Goal: Find specific page/section: Find specific page/section

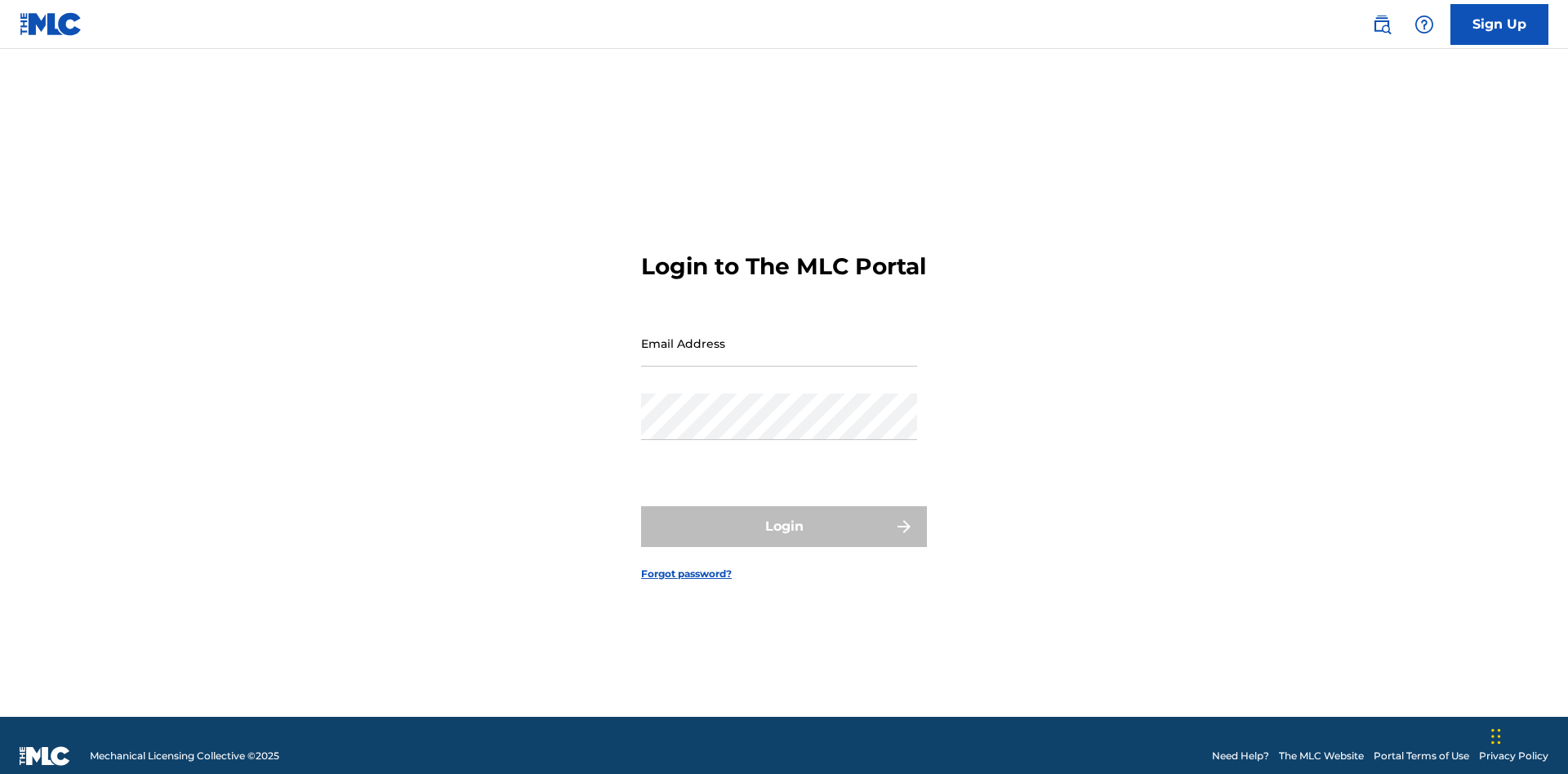
scroll to position [22, 0]
click at [779, 336] on input "Email Address" at bounding box center [779, 343] width 276 height 46
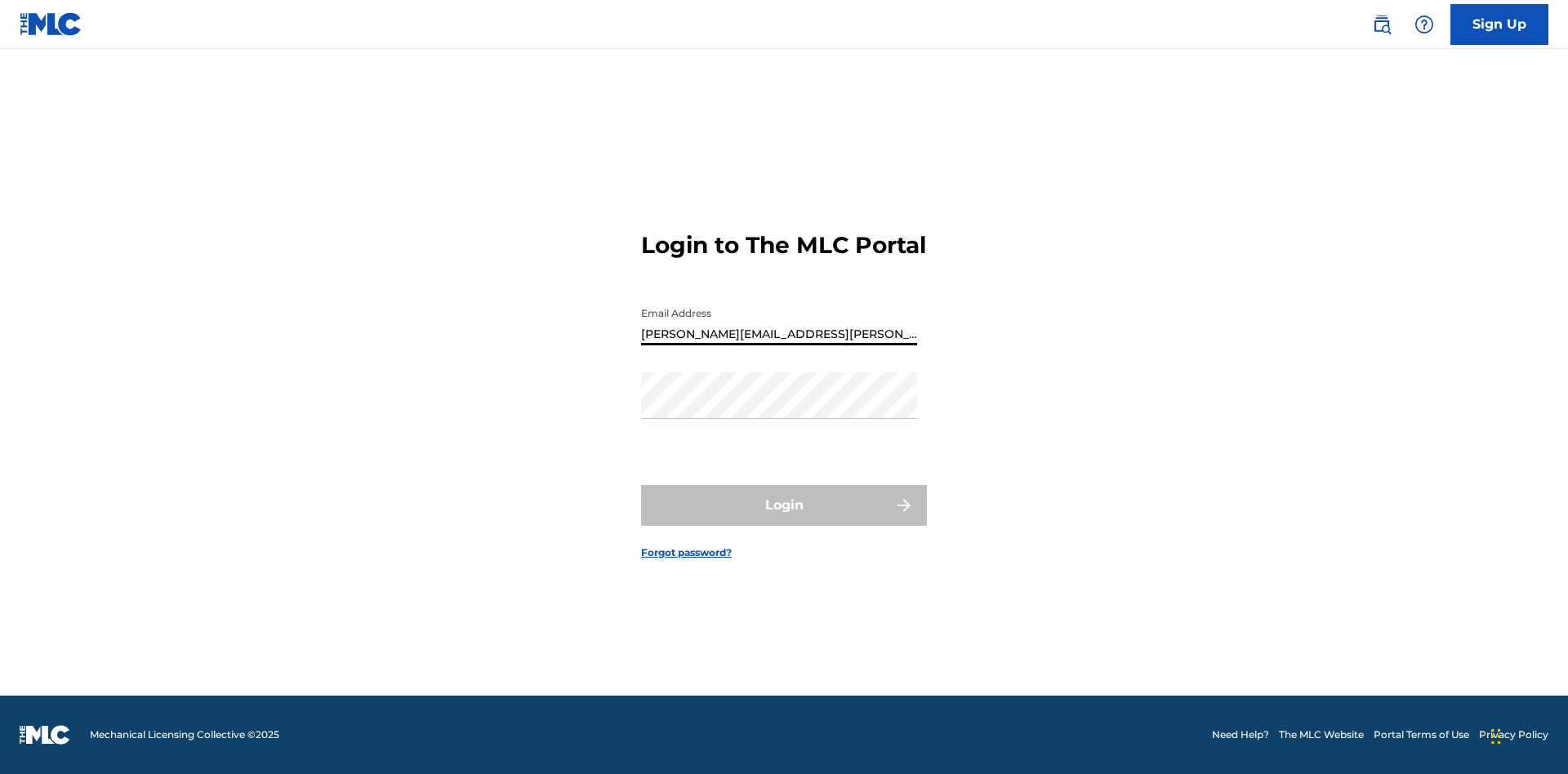
type input "[PERSON_NAME][EMAIL_ADDRESS][PERSON_NAME][DOMAIN_NAME]"
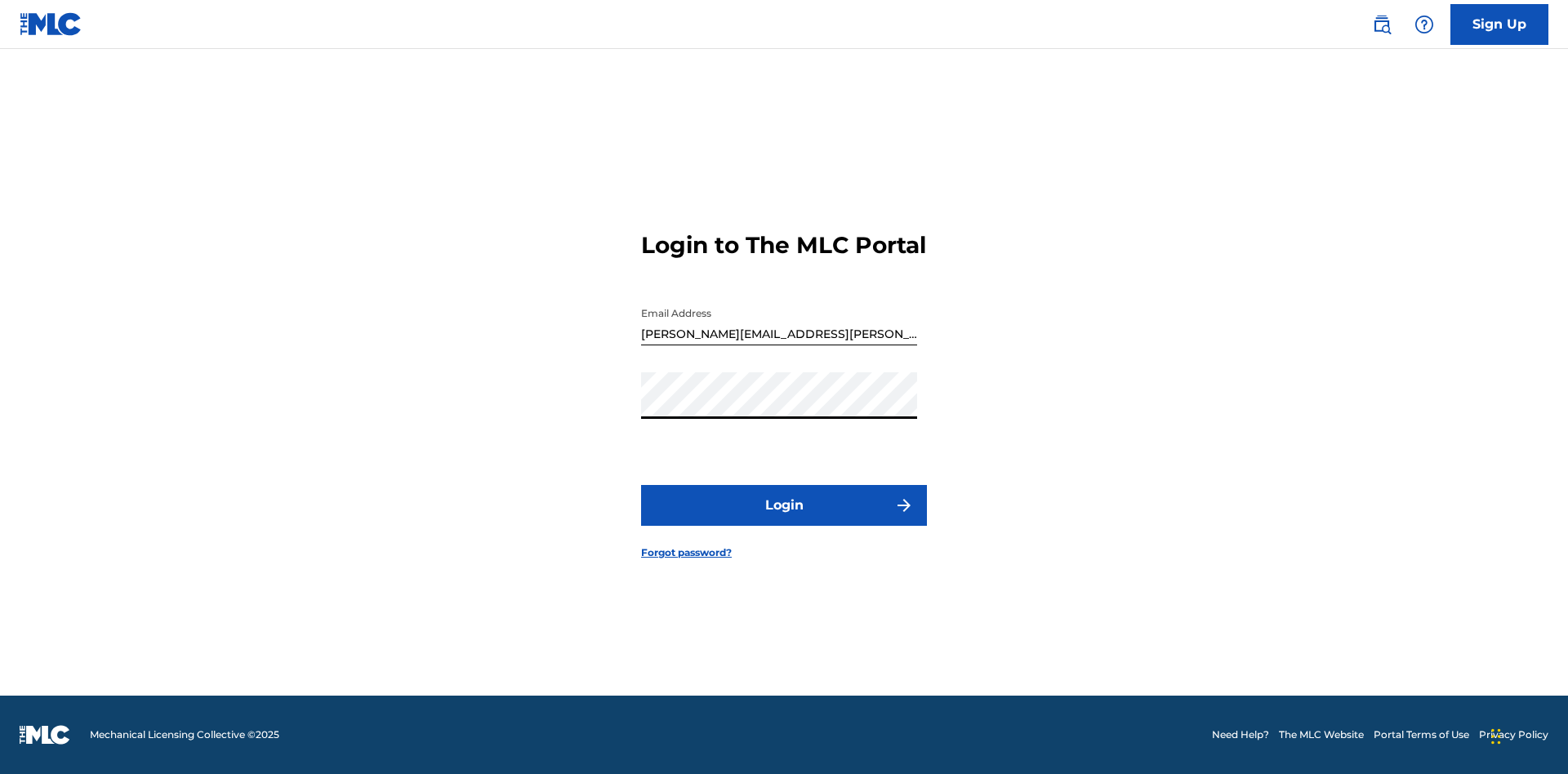
click at [784, 519] on button "Login" at bounding box center [784, 505] width 286 height 41
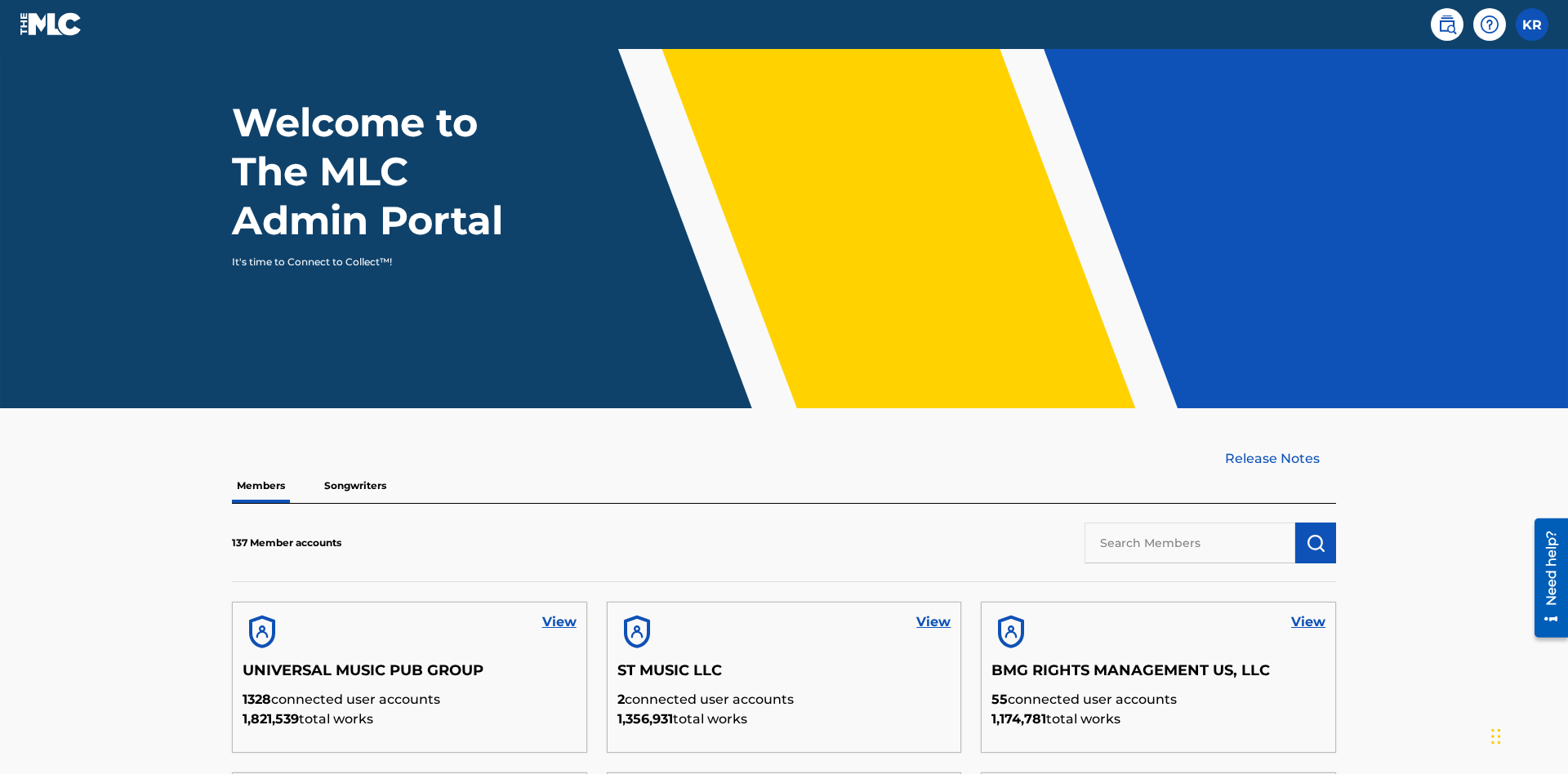
scroll to position [494, 0]
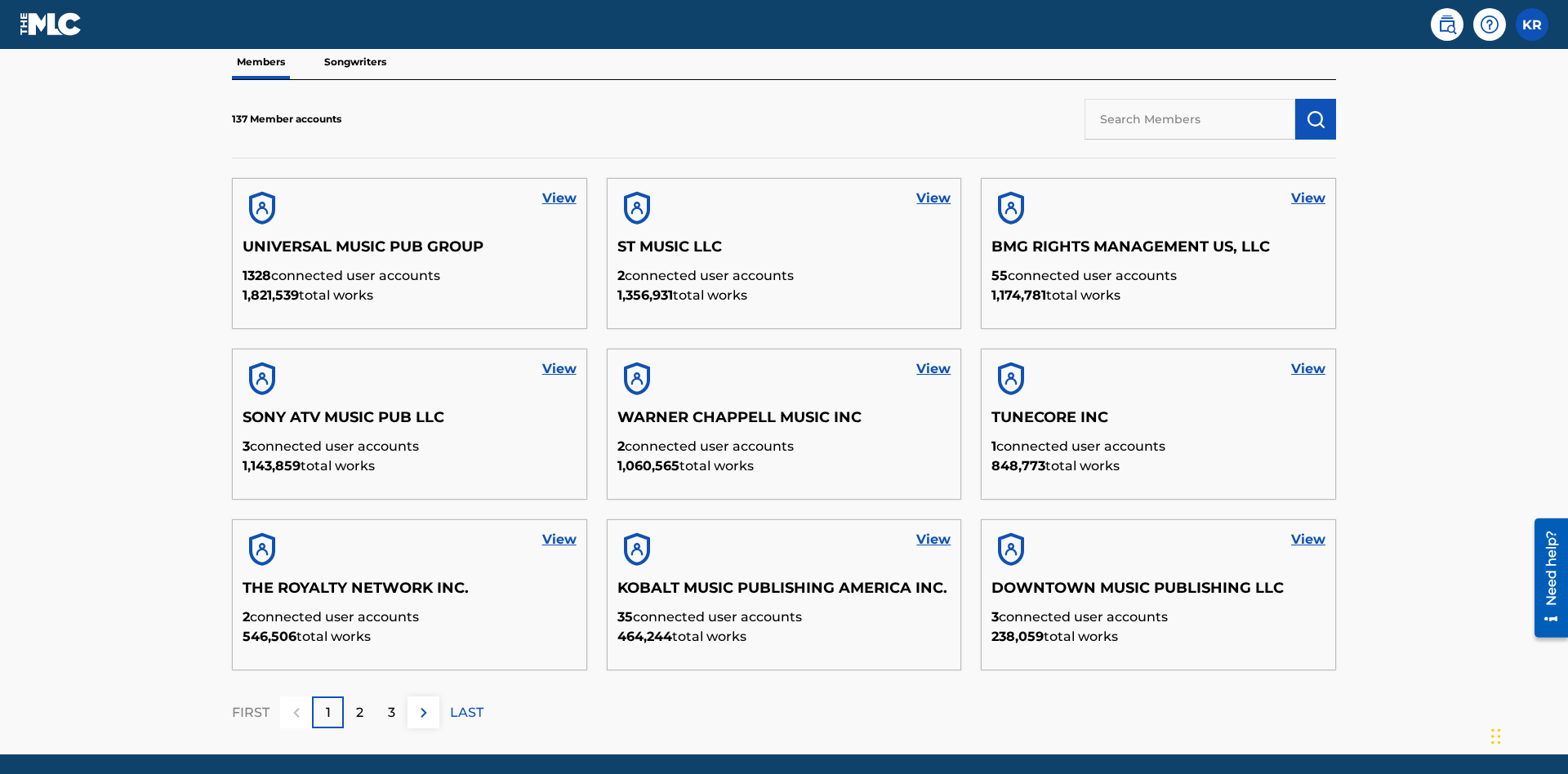
click at [1190, 119] on input "text" at bounding box center [1190, 119] width 211 height 41
type input "UNIVERSAL MUSIC PUB GROUP"
click at [1316, 110] on img "submit" at bounding box center [1316, 119] width 20 height 20
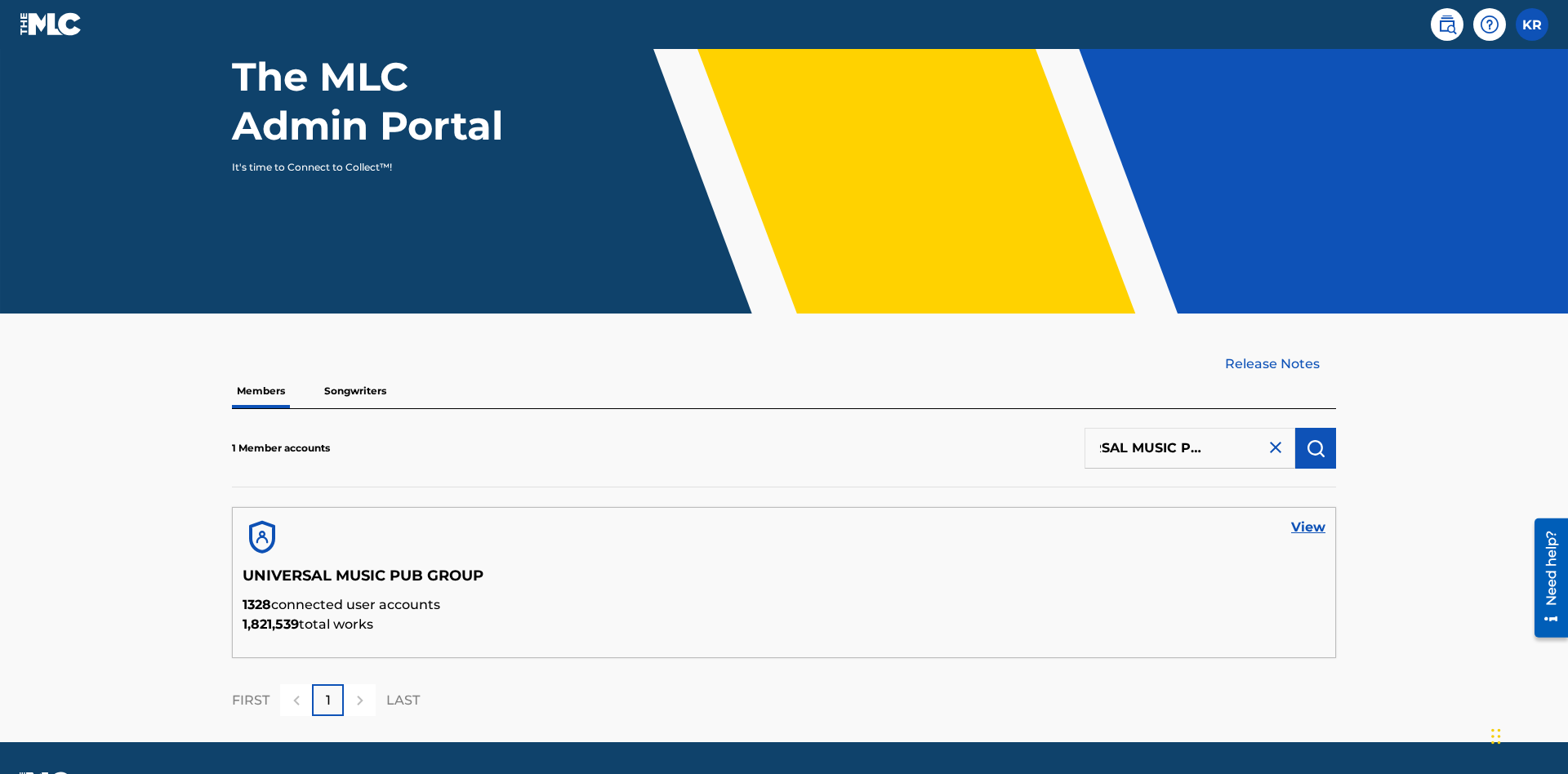
click at [1308, 518] on link "View" at bounding box center [1307, 528] width 34 height 20
